Goal: Information Seeking & Learning: Learn about a topic

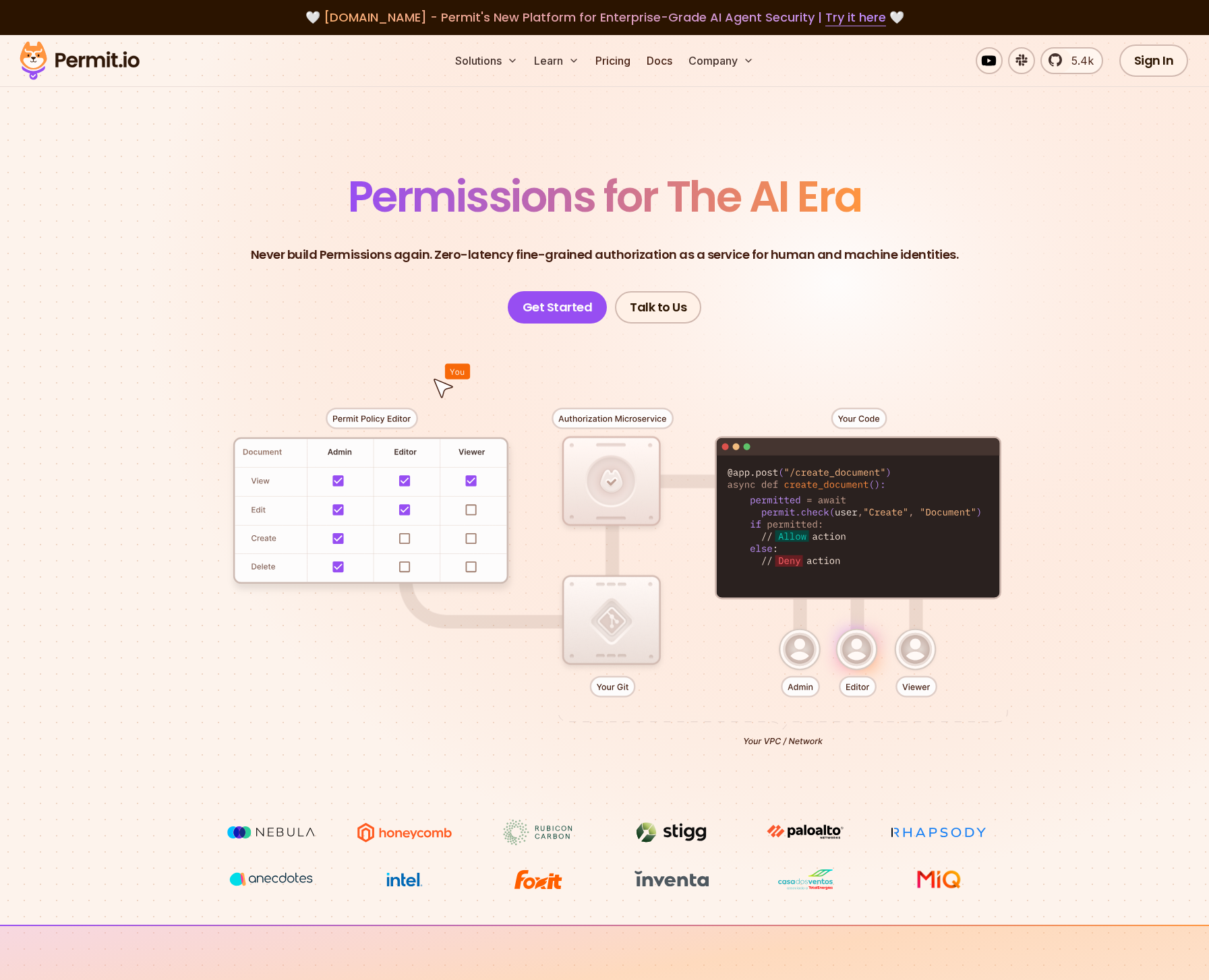
click at [612, 125] on section "Permissions for The AI Era Never build Permissions again. Zero-latency fine-gra…" at bounding box center [604, 480] width 1209 height 890
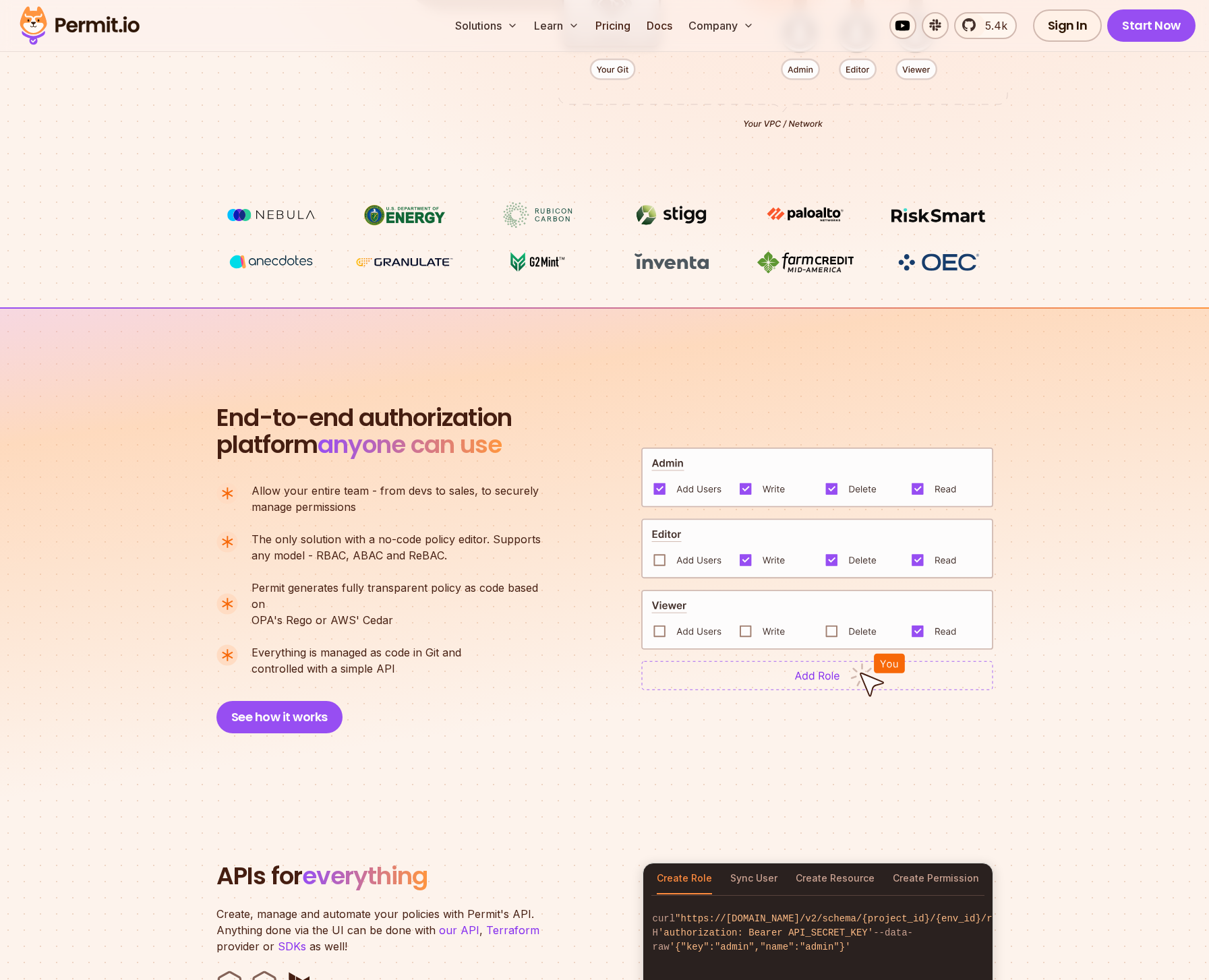
scroll to position [3571, 0]
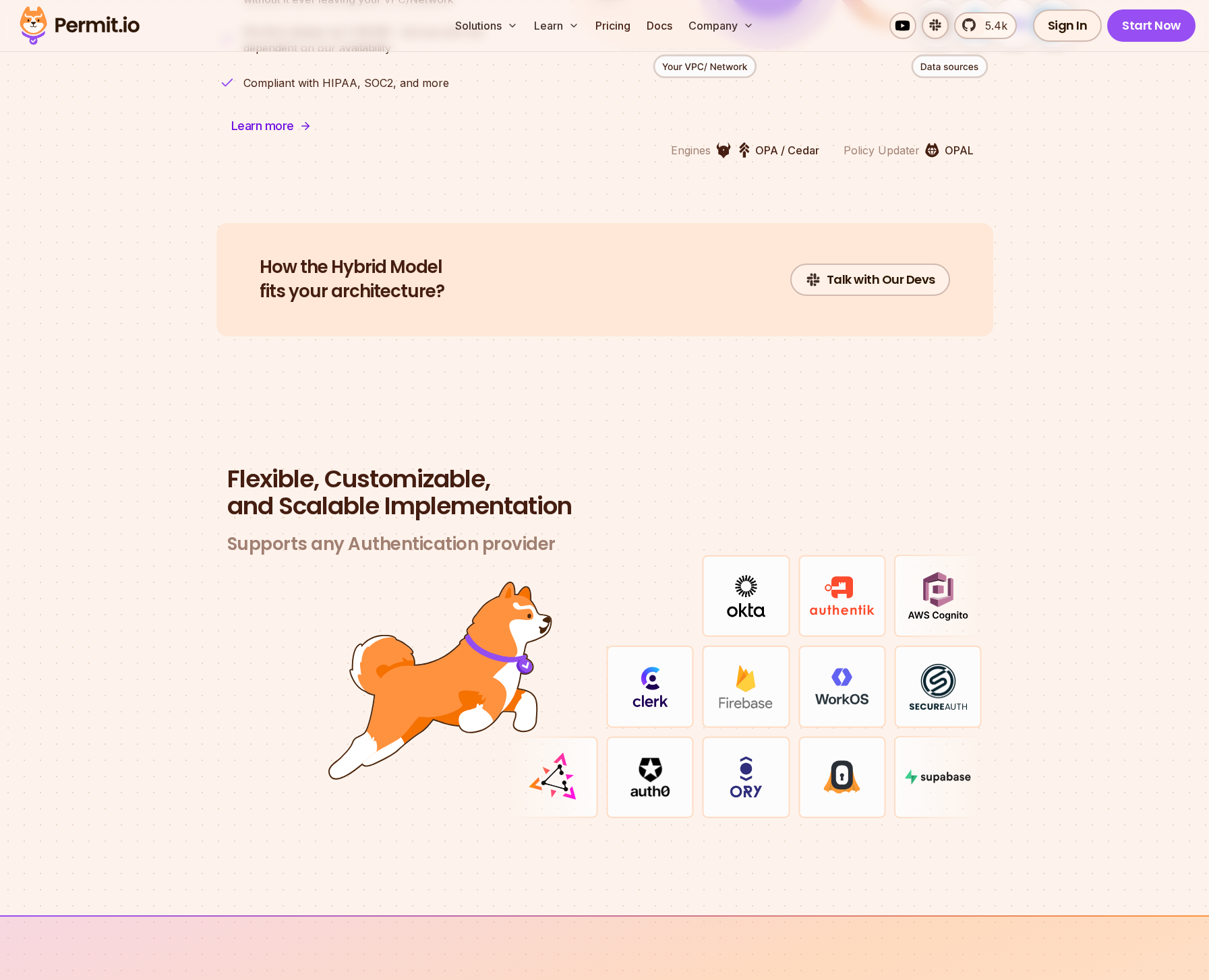
click at [335, 534] on h3 "Supports any Authentication provider" at bounding box center [604, 544] width 755 height 22
click at [333, 491] on h2 "Flexible, Customizable, and Scalable Implementation" at bounding box center [604, 493] width 755 height 54
copy h2 "Scalable"
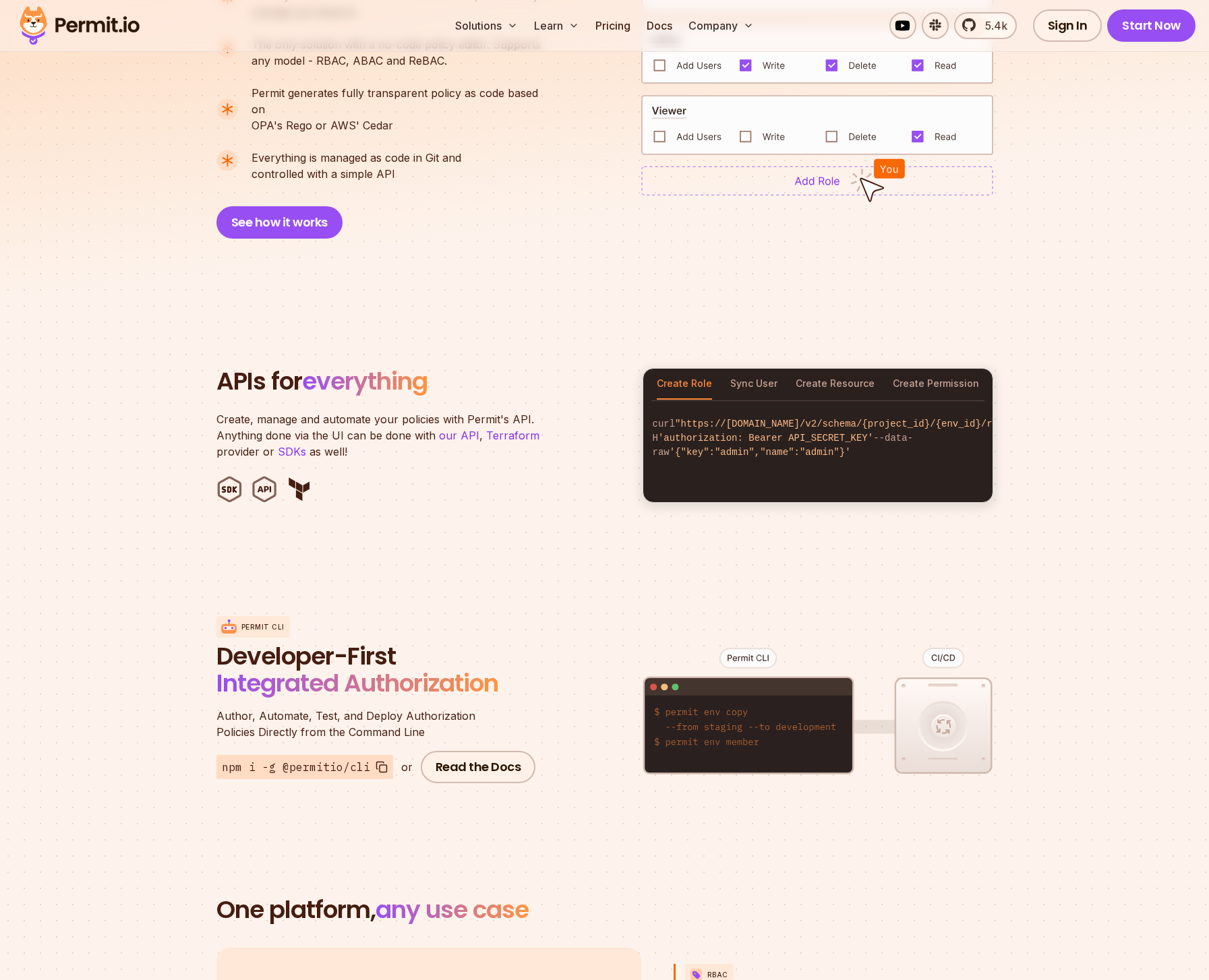
scroll to position [1934, 0]
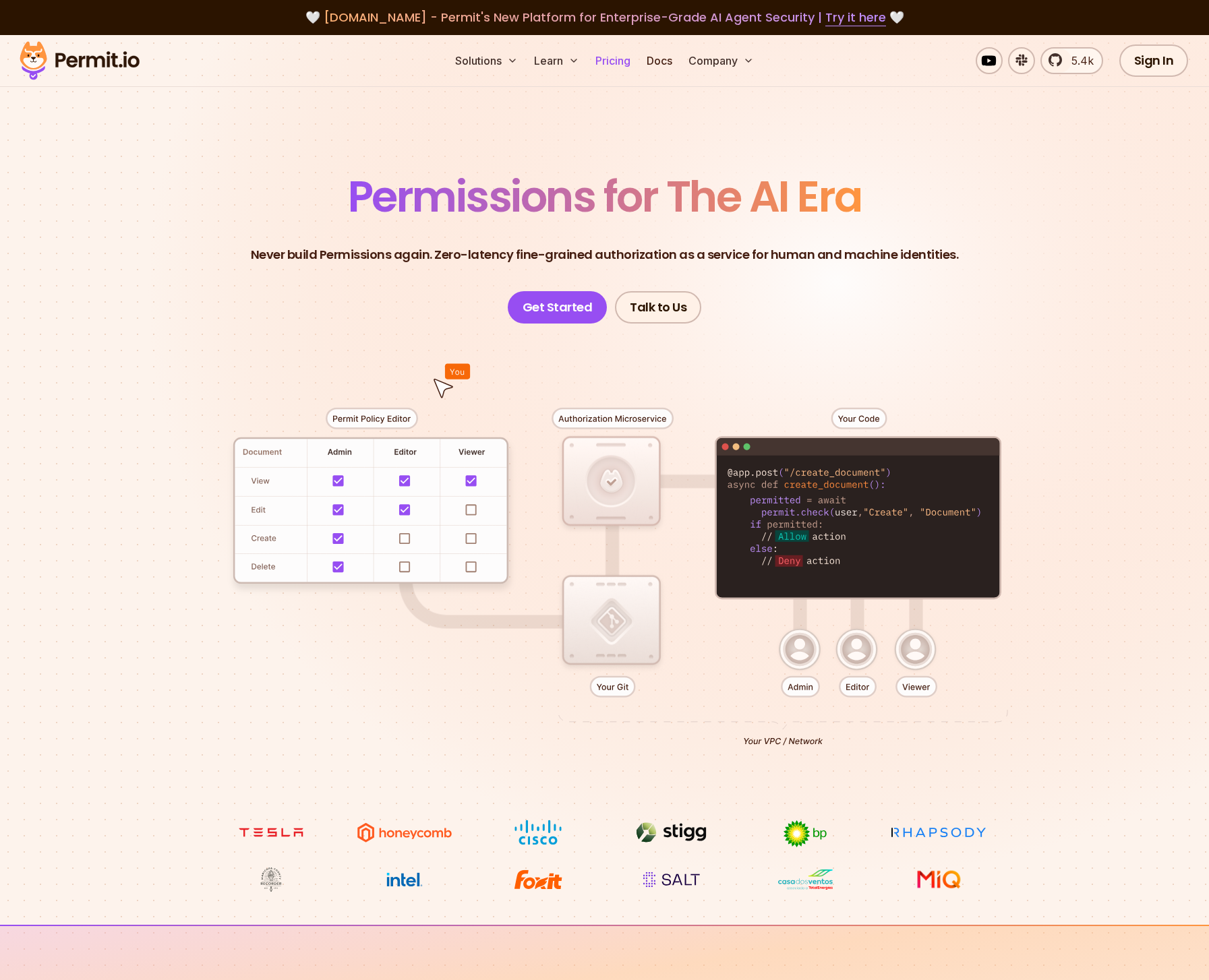
click at [631, 53] on link "Pricing" at bounding box center [612, 60] width 45 height 27
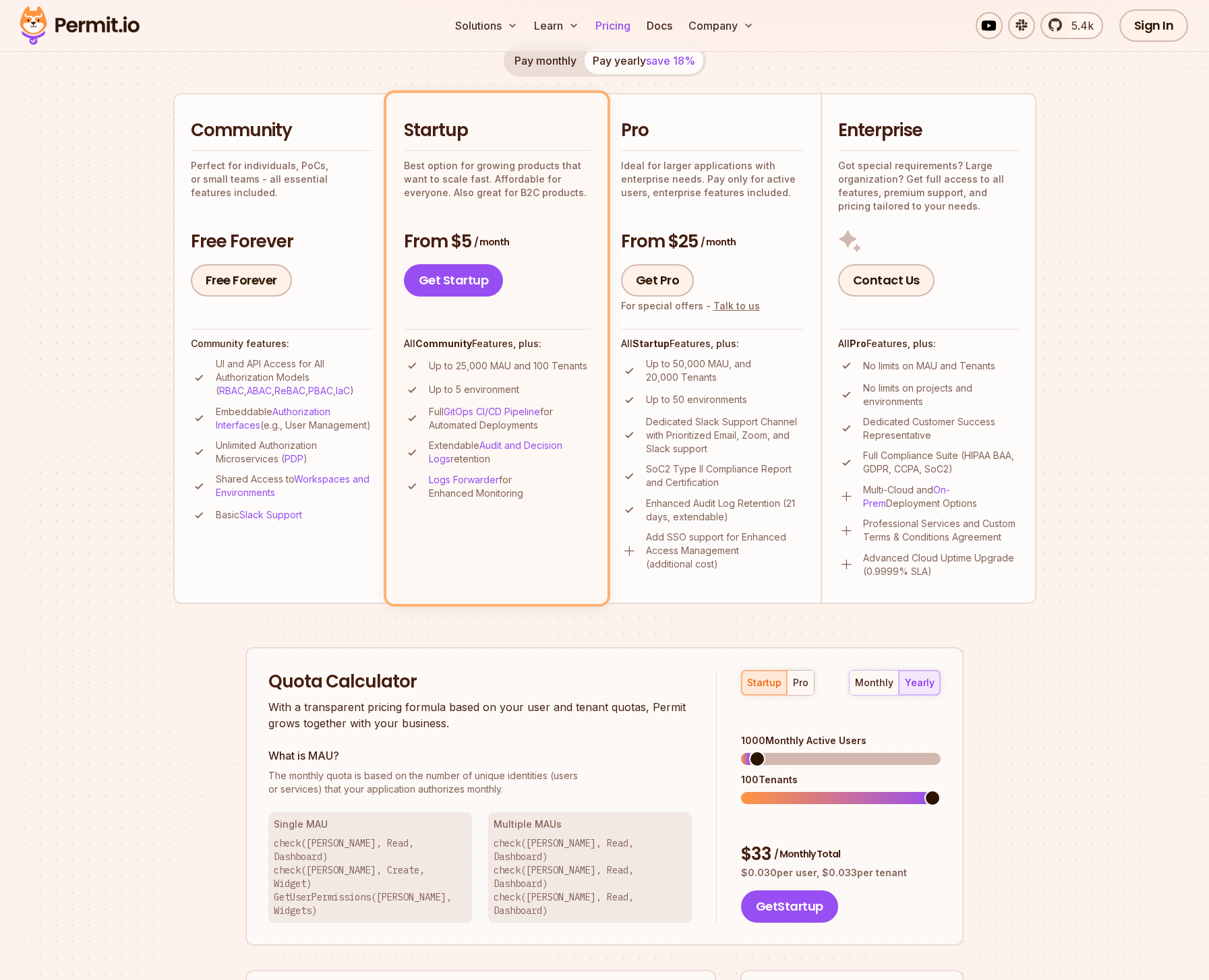
scroll to position [787, 0]
